Goal: Navigation & Orientation: Find specific page/section

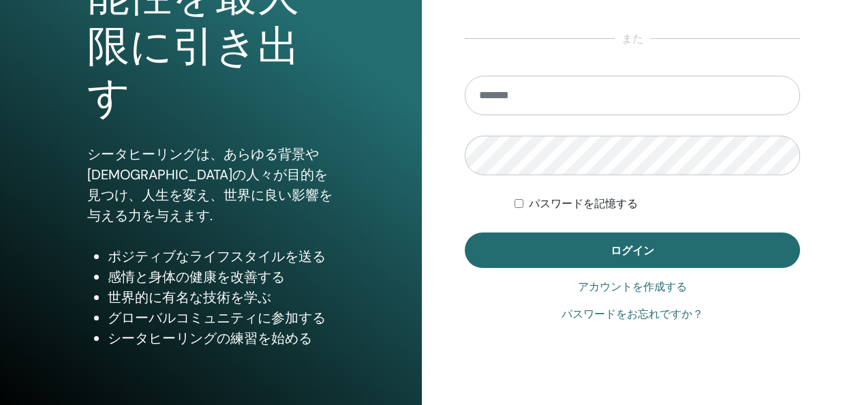
scroll to position [239, 0]
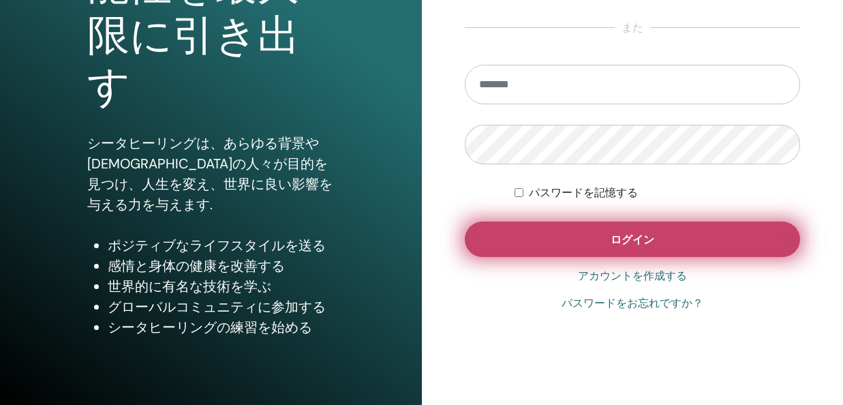
type input "**********"
click at [588, 236] on button "ログイン" at bounding box center [633, 239] width 336 height 35
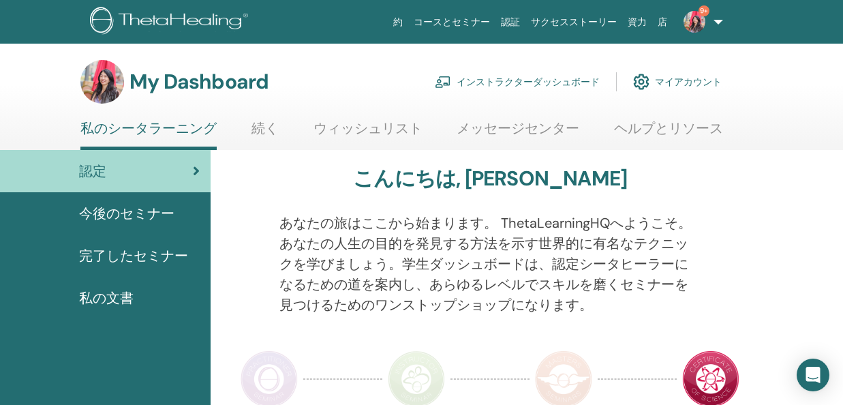
click at [458, 18] on link "コースとセミナー" at bounding box center [451, 22] width 87 height 25
click at [193, 26] on img at bounding box center [171, 22] width 163 height 31
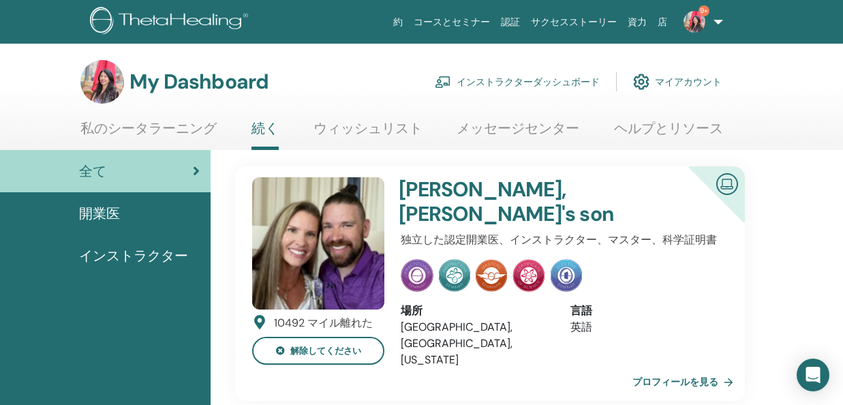
click at [149, 247] on span "インストラクター" at bounding box center [133, 255] width 109 height 20
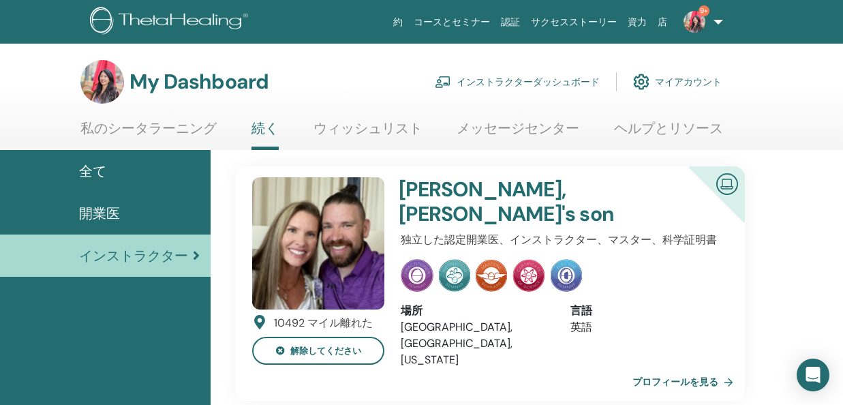
click at [498, 82] on link "インストラクターダッシュボード" at bounding box center [517, 82] width 165 height 30
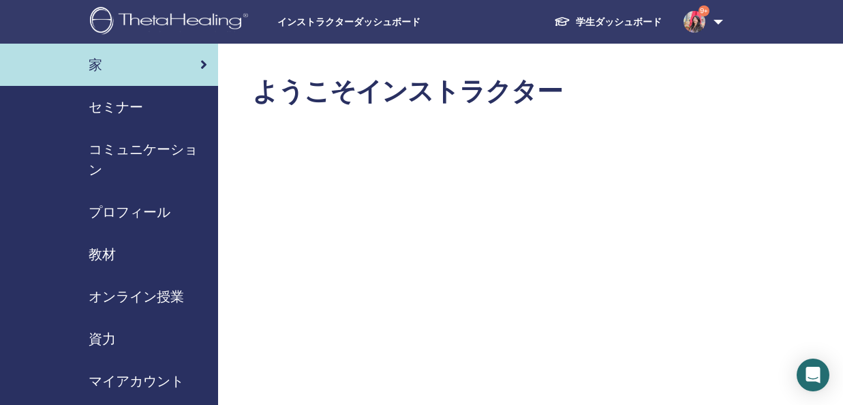
click at [149, 292] on span "オンライン授業" at bounding box center [136, 296] width 95 height 20
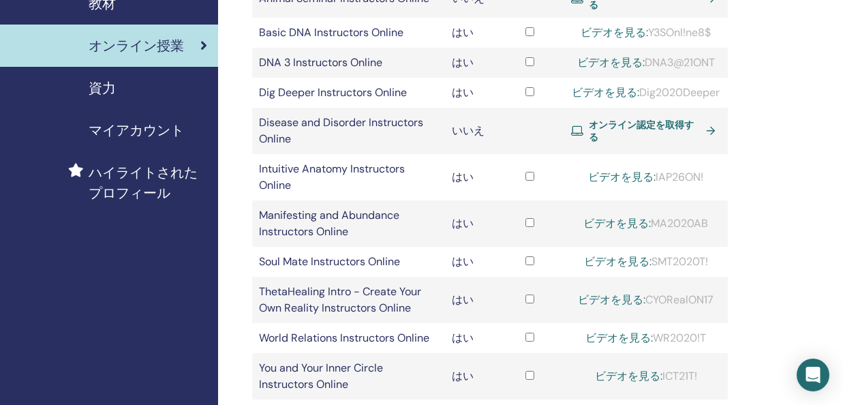
scroll to position [168, 0]
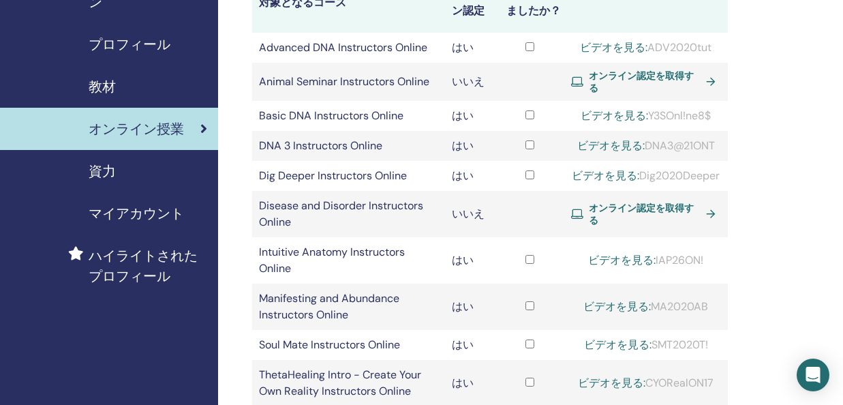
click at [148, 175] on div "資力" at bounding box center [109, 171] width 196 height 20
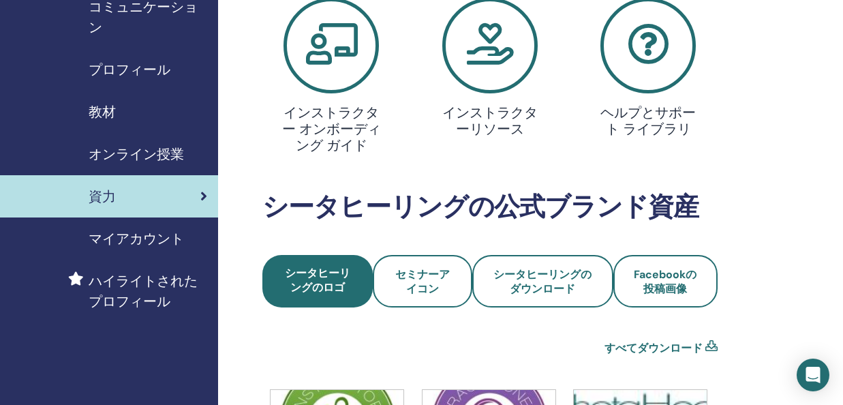
scroll to position [163, 0]
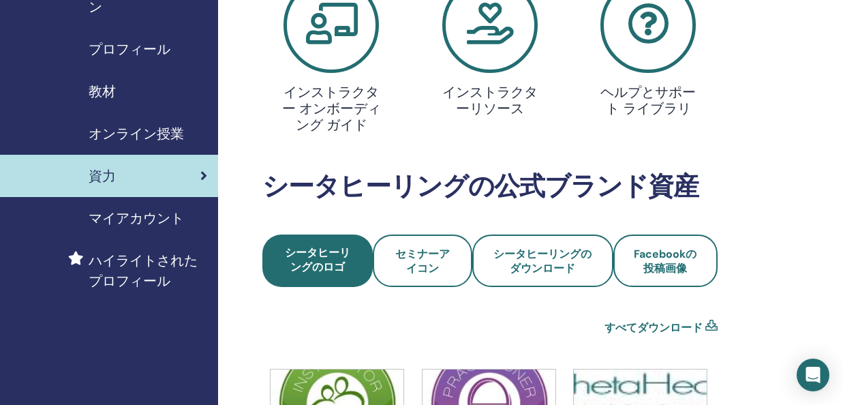
click at [157, 215] on span "マイアカウント" at bounding box center [136, 218] width 95 height 20
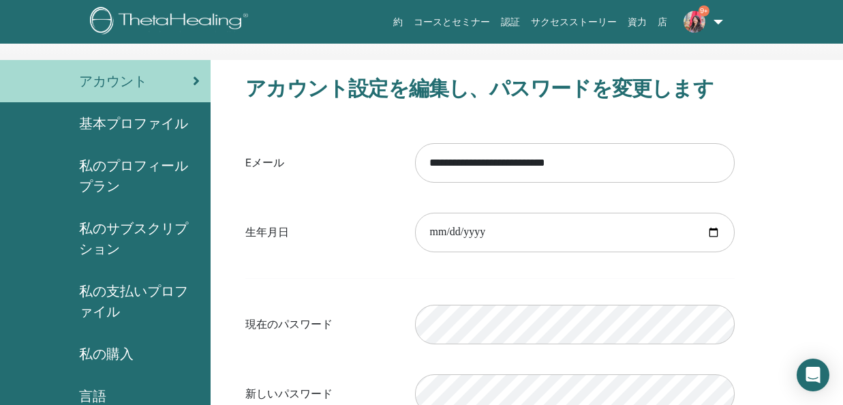
scroll to position [21, 0]
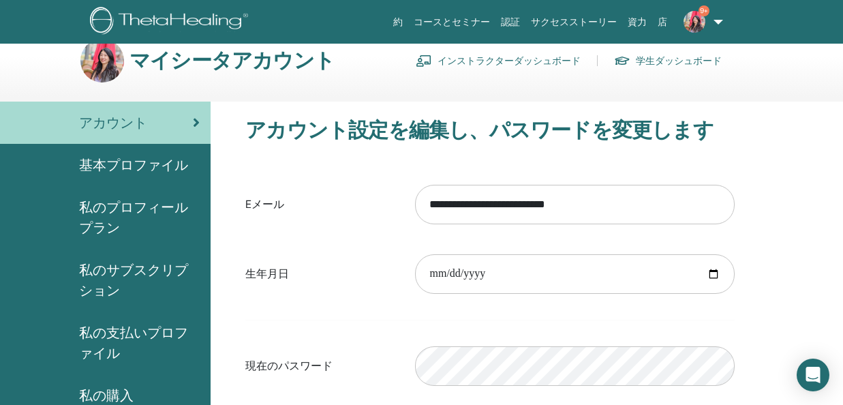
click at [170, 172] on span "基本プロファイル" at bounding box center [133, 165] width 109 height 20
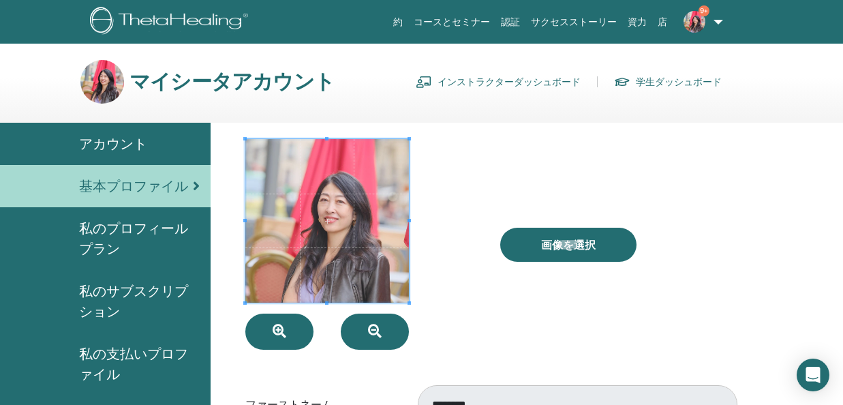
click at [170, 236] on span "私のプロフィールプラン" at bounding box center [139, 238] width 121 height 41
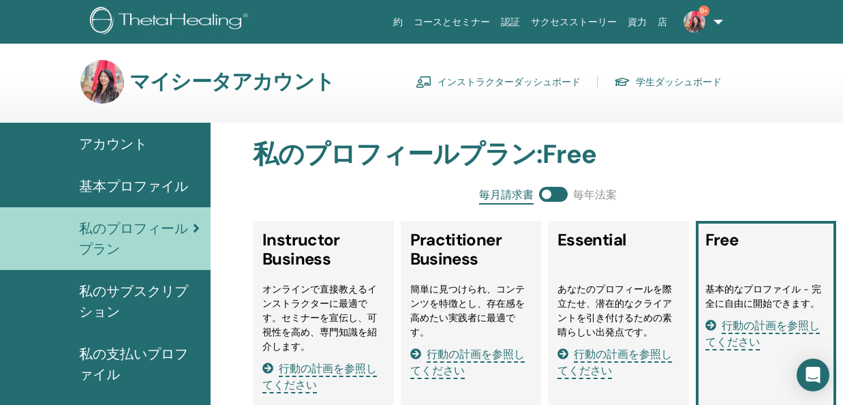
click at [496, 85] on link "インストラクターダッシュボード" at bounding box center [498, 82] width 165 height 22
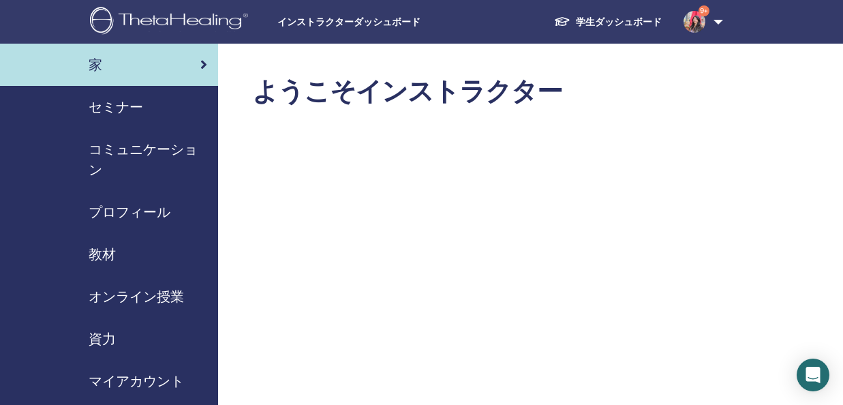
click at [694, 20] on img at bounding box center [695, 22] width 22 height 22
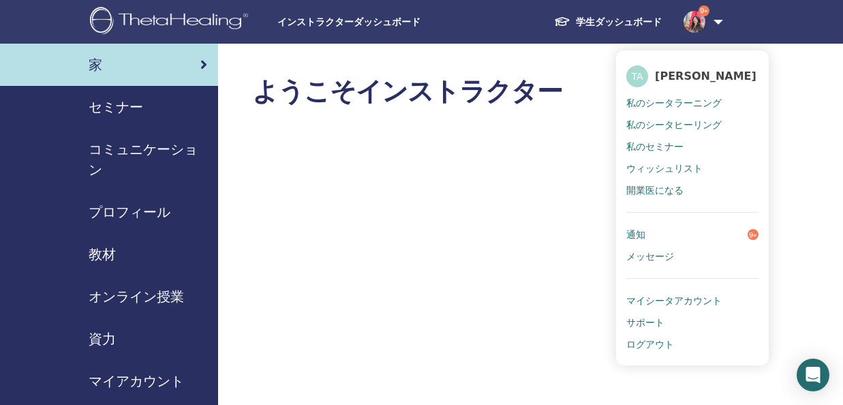
click at [199, 27] on img at bounding box center [171, 22] width 163 height 31
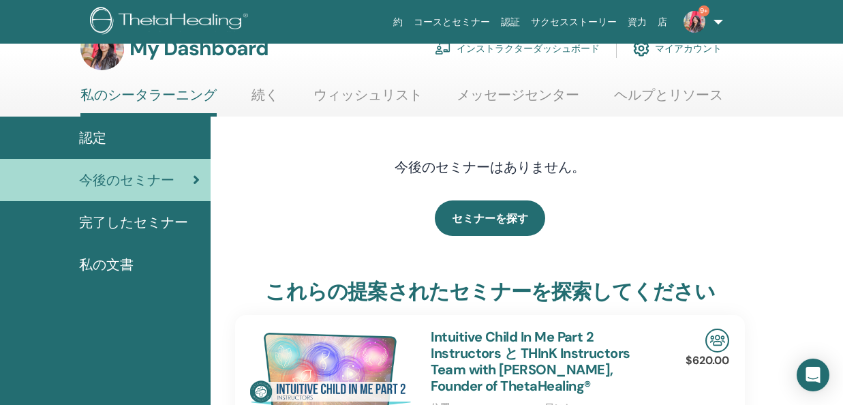
scroll to position [35, 0]
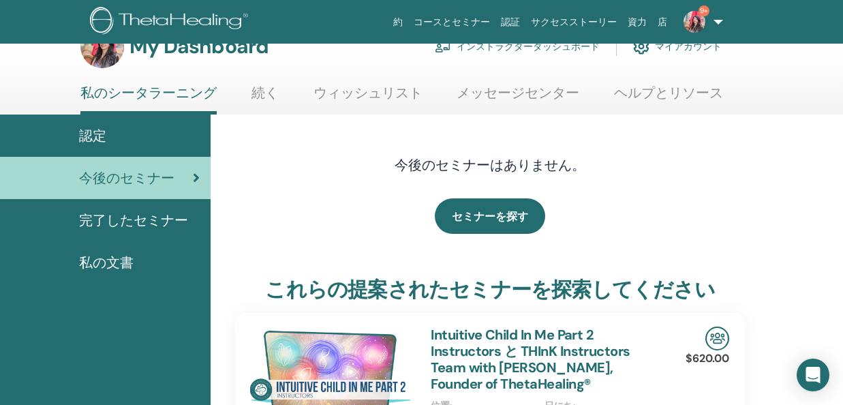
click at [172, 221] on span "完了したセミナー" at bounding box center [133, 220] width 109 height 20
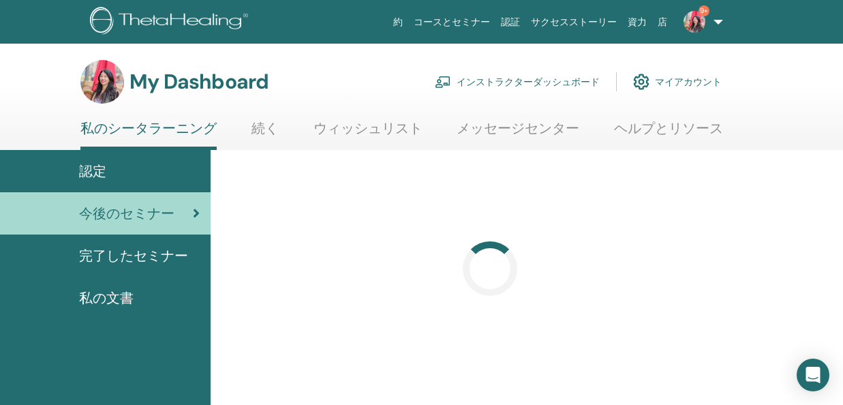
scroll to position [35, 0]
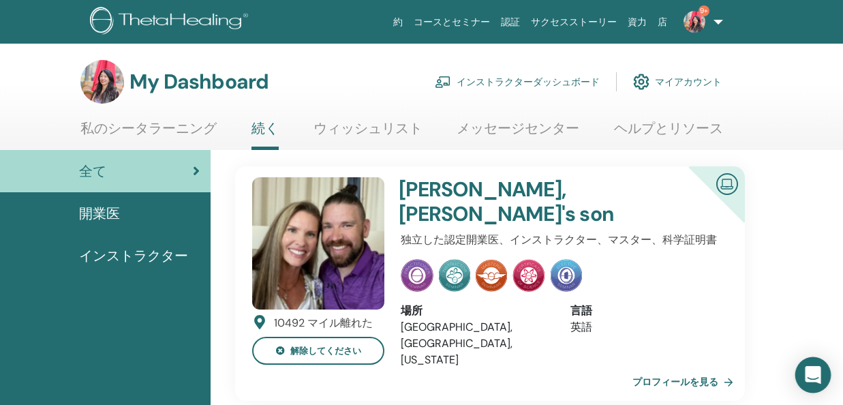
click at [811, 380] on icon "Open Intercom Messenger" at bounding box center [813, 375] width 18 height 18
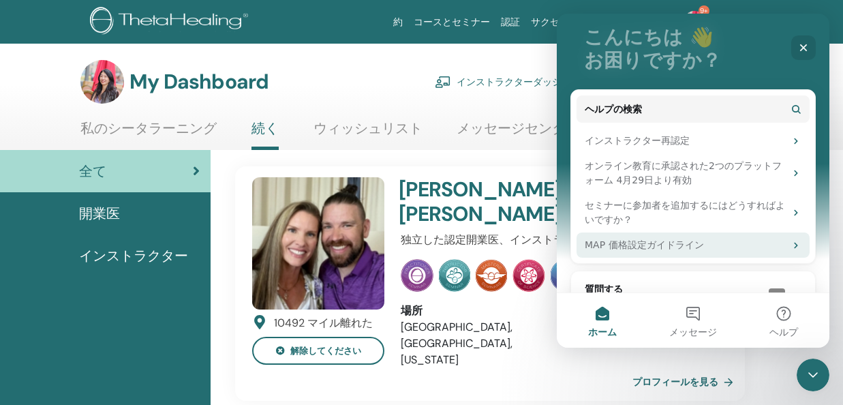
scroll to position [121, 0]
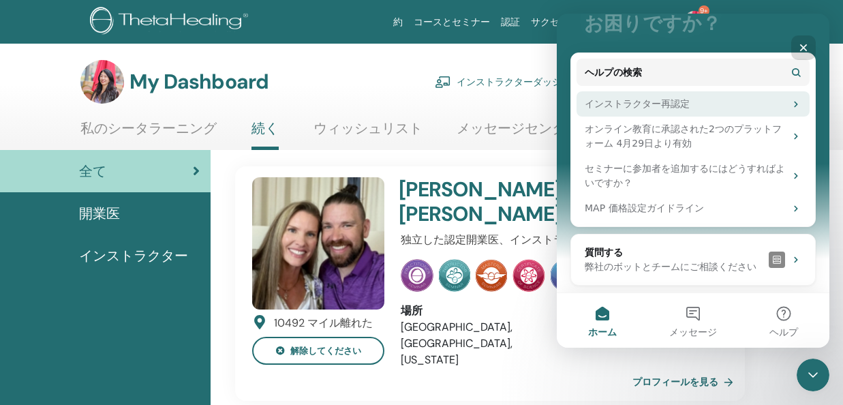
click at [642, 109] on div "インストラクター再認定" at bounding box center [685, 104] width 200 height 14
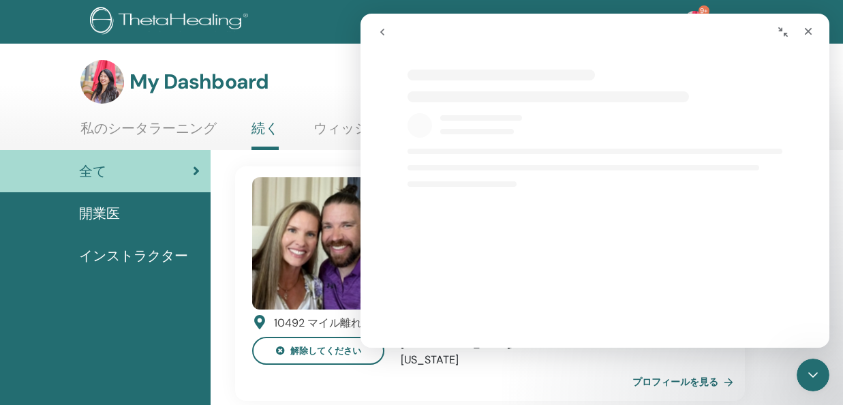
scroll to position [0, 0]
select select "**"
click at [806, 29] on icon "クローズ" at bounding box center [808, 31] width 7 height 7
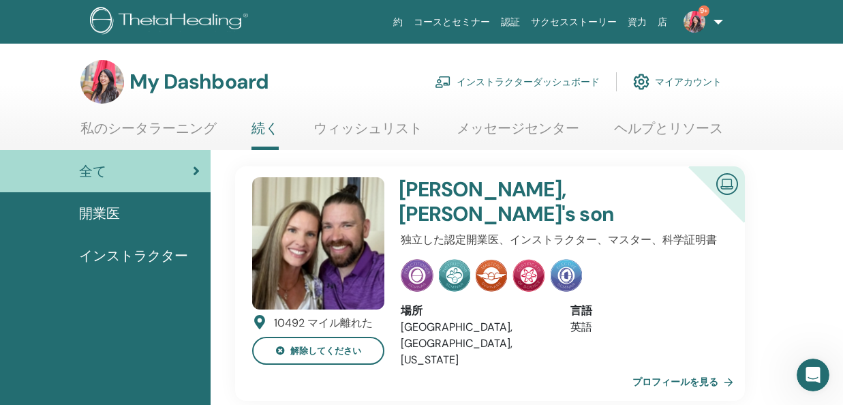
scroll to position [0, 0]
select select "**"
click at [386, 132] on link "ウィッシュリスト" at bounding box center [368, 133] width 109 height 27
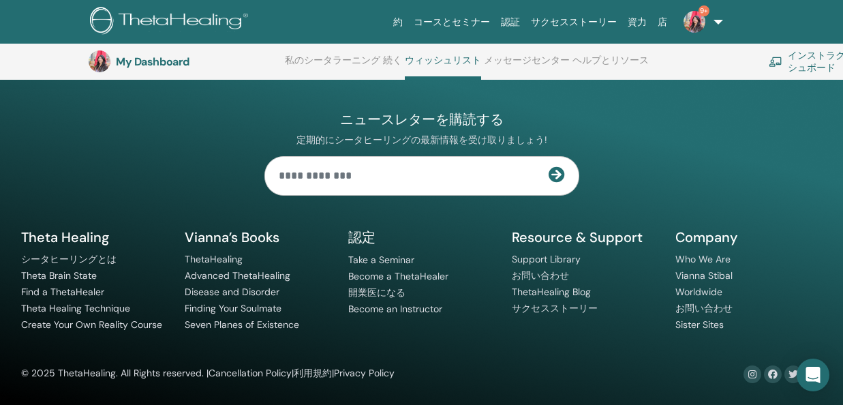
scroll to position [2195, 0]
click at [181, 21] on img at bounding box center [171, 22] width 163 height 31
